Goal: Obtain resource: Obtain resource

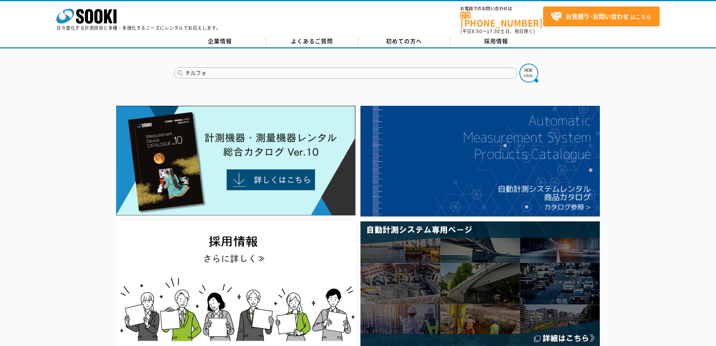
type input "チルフォ"
click at [520, 64] on button at bounding box center [529, 73] width 19 height 19
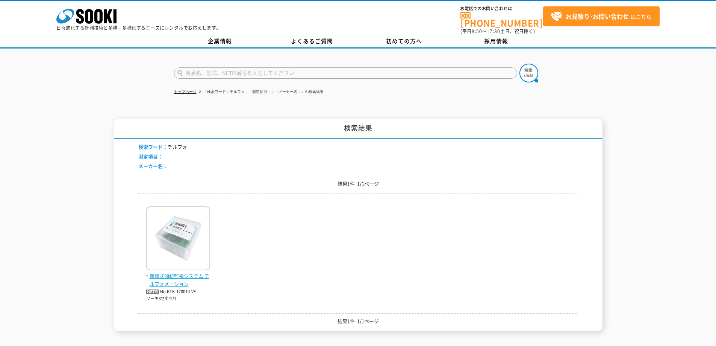
click at [188, 257] on img at bounding box center [178, 239] width 64 height 66
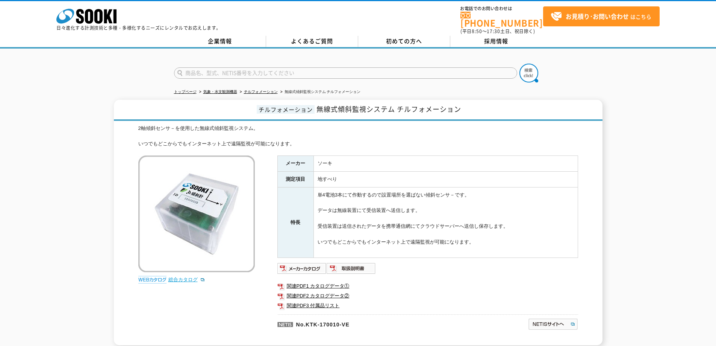
click at [188, 276] on link "総合カタログ" at bounding box center [186, 279] width 37 height 6
